Goal: Task Accomplishment & Management: Use online tool/utility

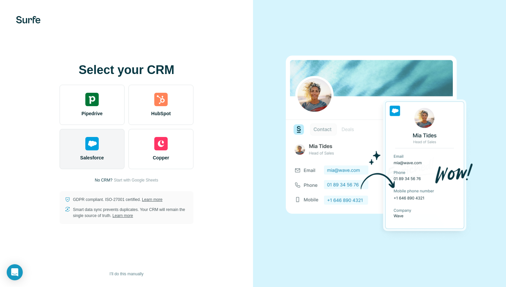
click at [94, 144] on img at bounding box center [91, 143] width 13 height 13
